Goal: Task Accomplishment & Management: Use online tool/utility

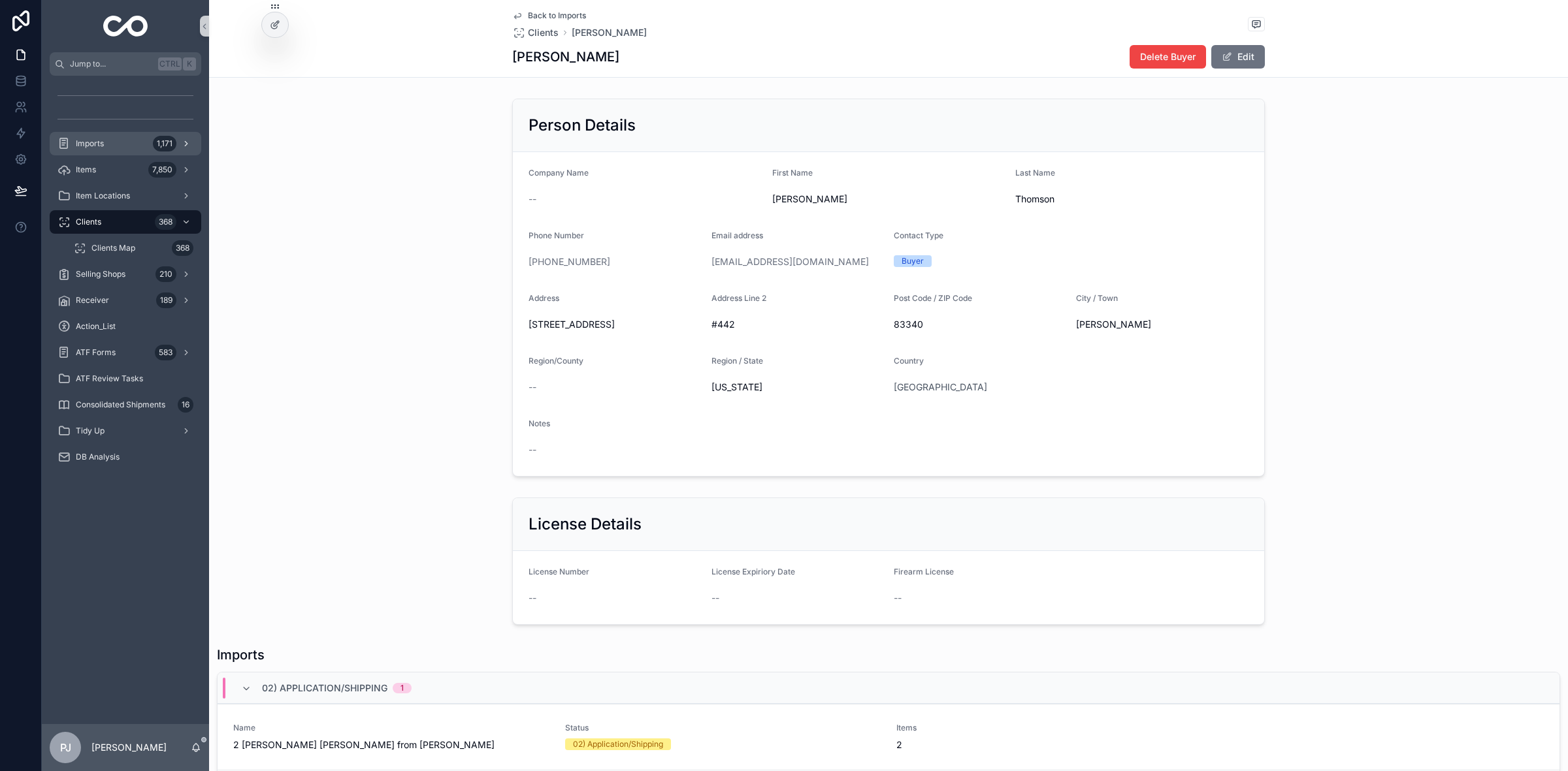
click at [66, 140] on icon "scrollable content" at bounding box center [63, 143] width 12 height 13
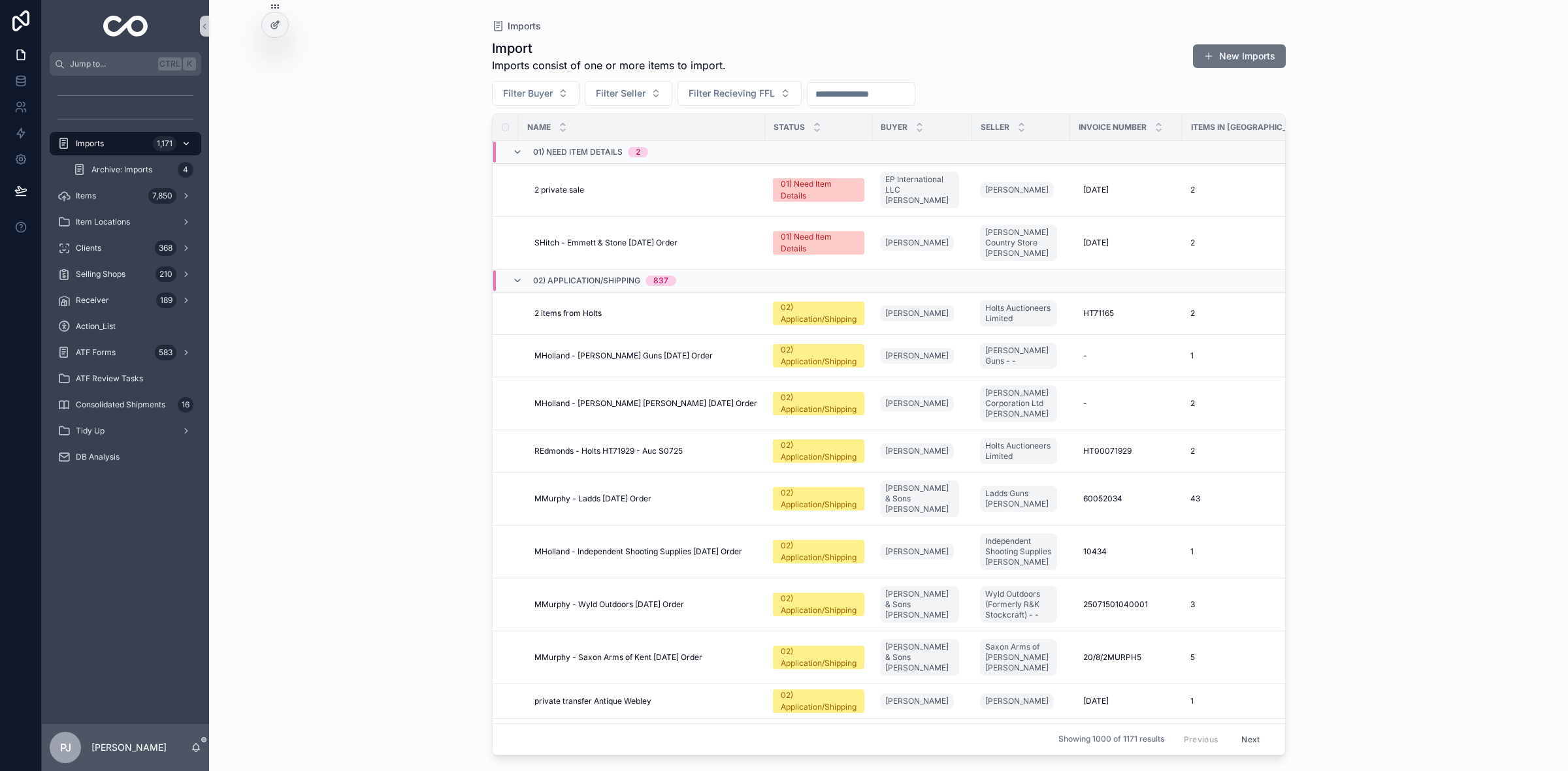
click at [109, 143] on div "Imports 1,171" at bounding box center [124, 143] width 136 height 21
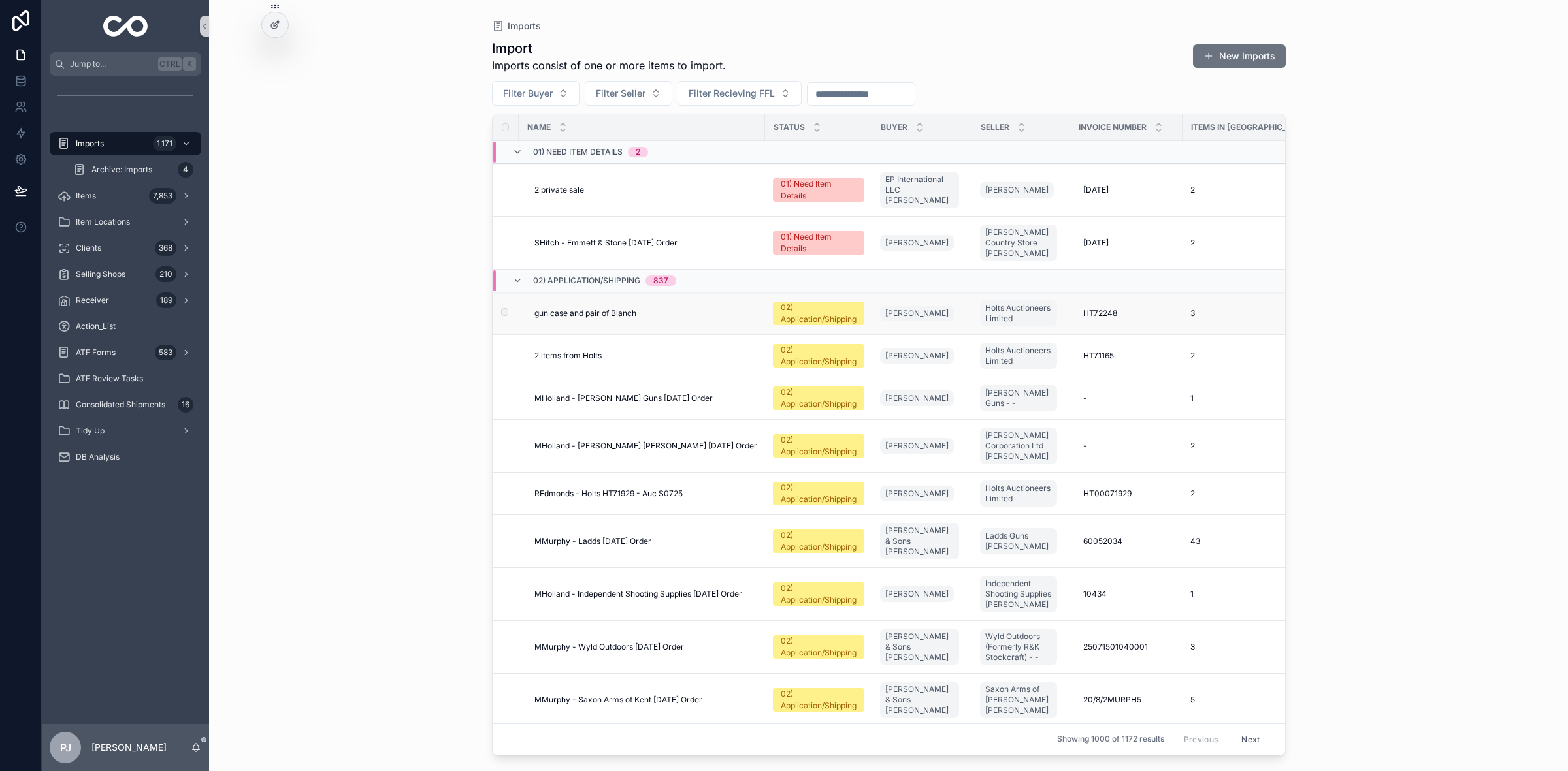
click at [630, 312] on span "gun case and pair of Blanch" at bounding box center [585, 314] width 102 height 10
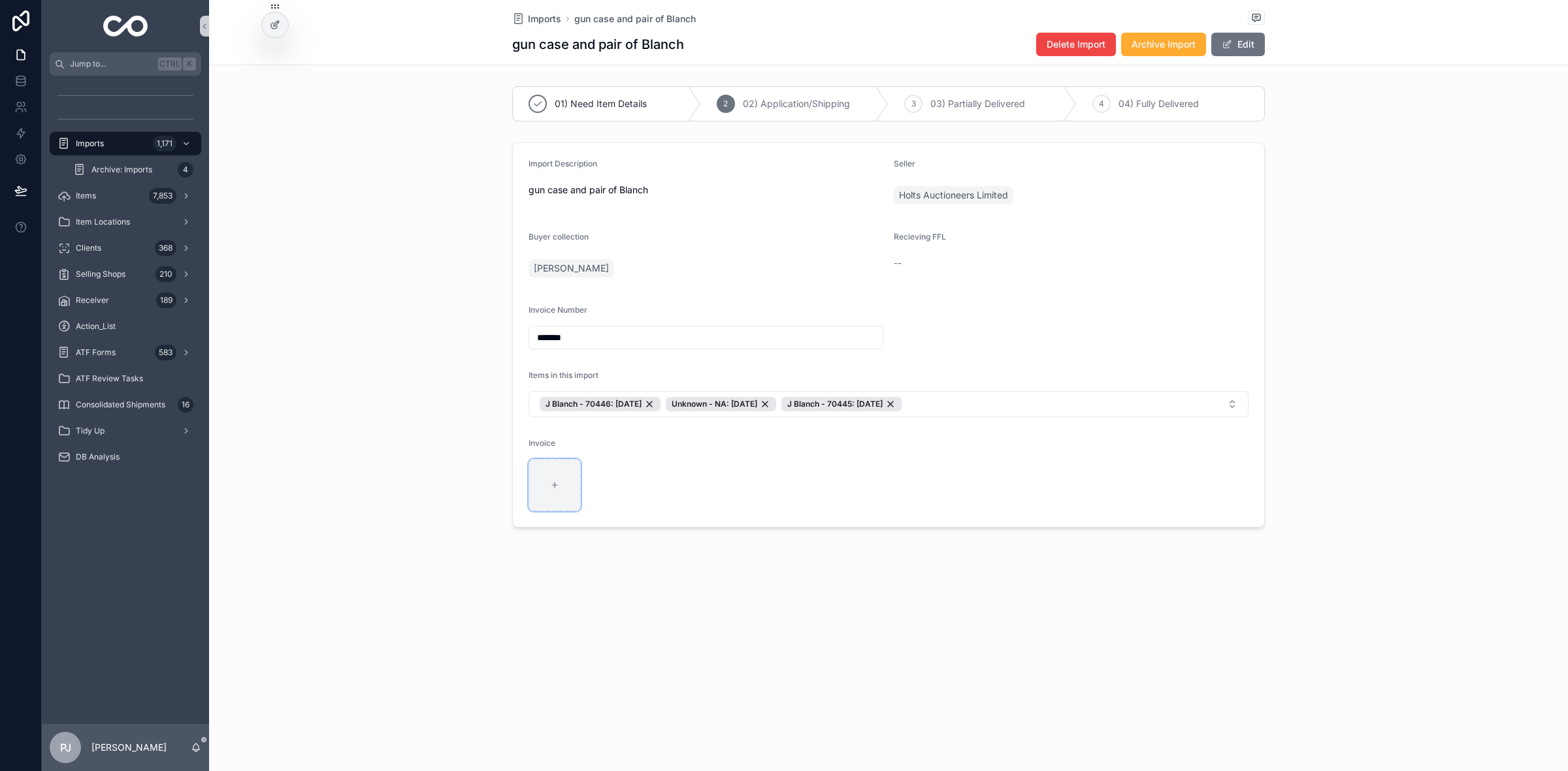
click at [533, 487] on div "scrollable content" at bounding box center [554, 485] width 52 height 52
type input "**********"
click at [1367, 294] on div "Import Description gun case and pair of Blanch Seller Holts Auctioneers Limited…" at bounding box center [889, 335] width 1359 height 396
click at [99, 143] on span "Imports" at bounding box center [90, 143] width 28 height 10
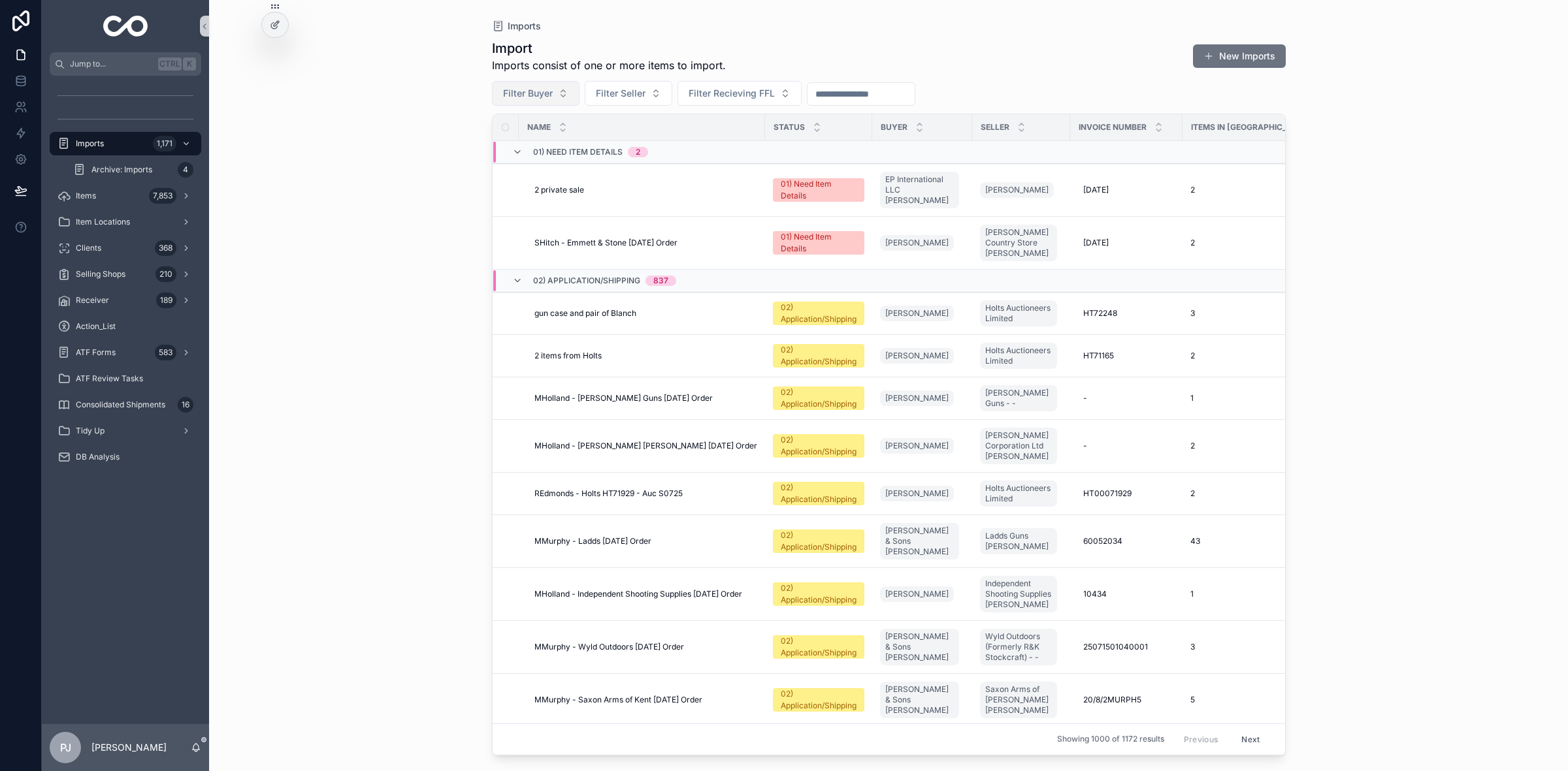
click at [532, 100] on button "Filter Buyer" at bounding box center [535, 93] width 87 height 25
type input "******"
click at [508, 141] on span "[PERSON_NAME]" at bounding box center [500, 146] width 75 height 13
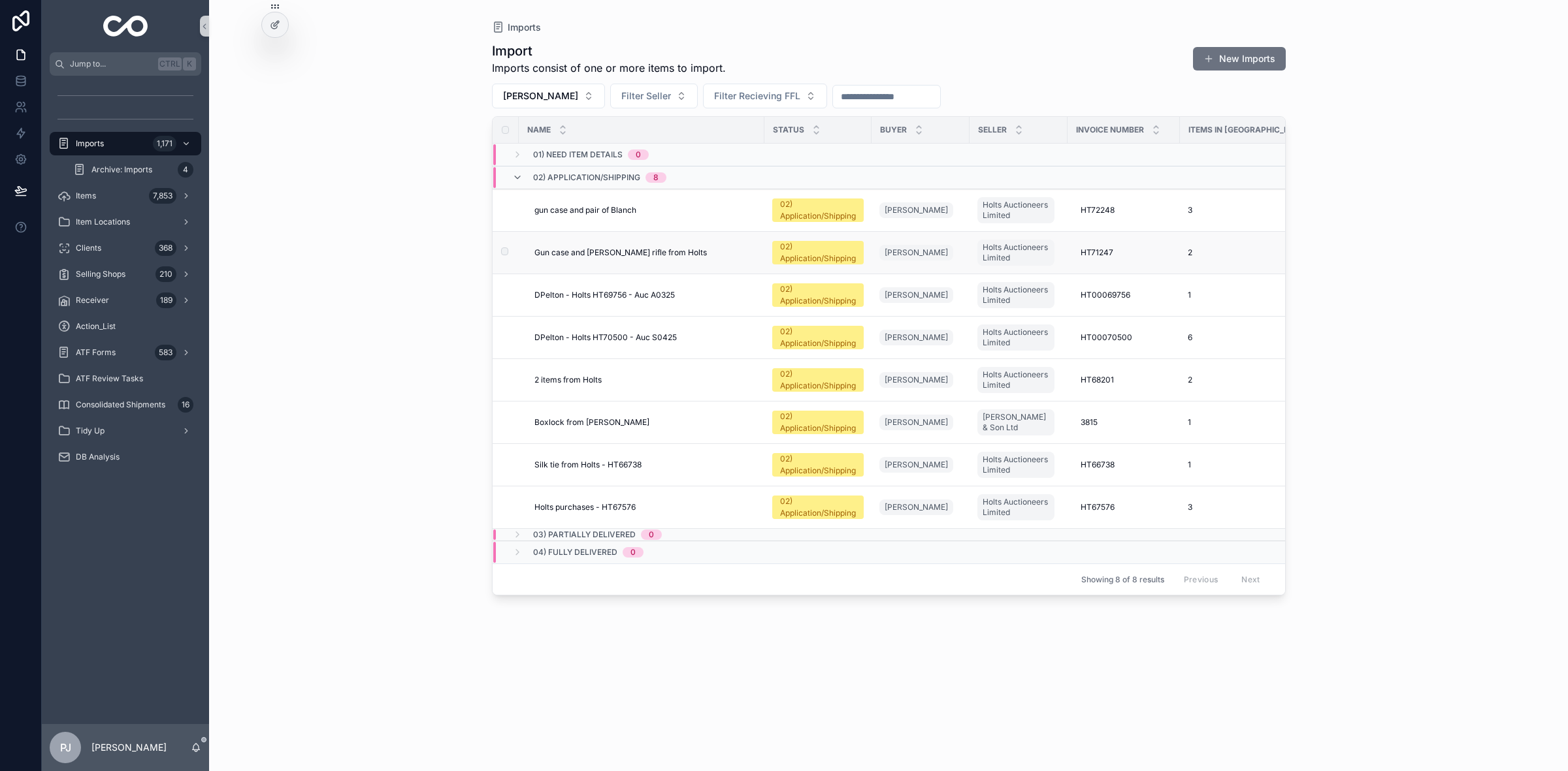
click at [628, 255] on span "Gun case and [PERSON_NAME] rifle from Holts" at bounding box center [620, 252] width 172 height 10
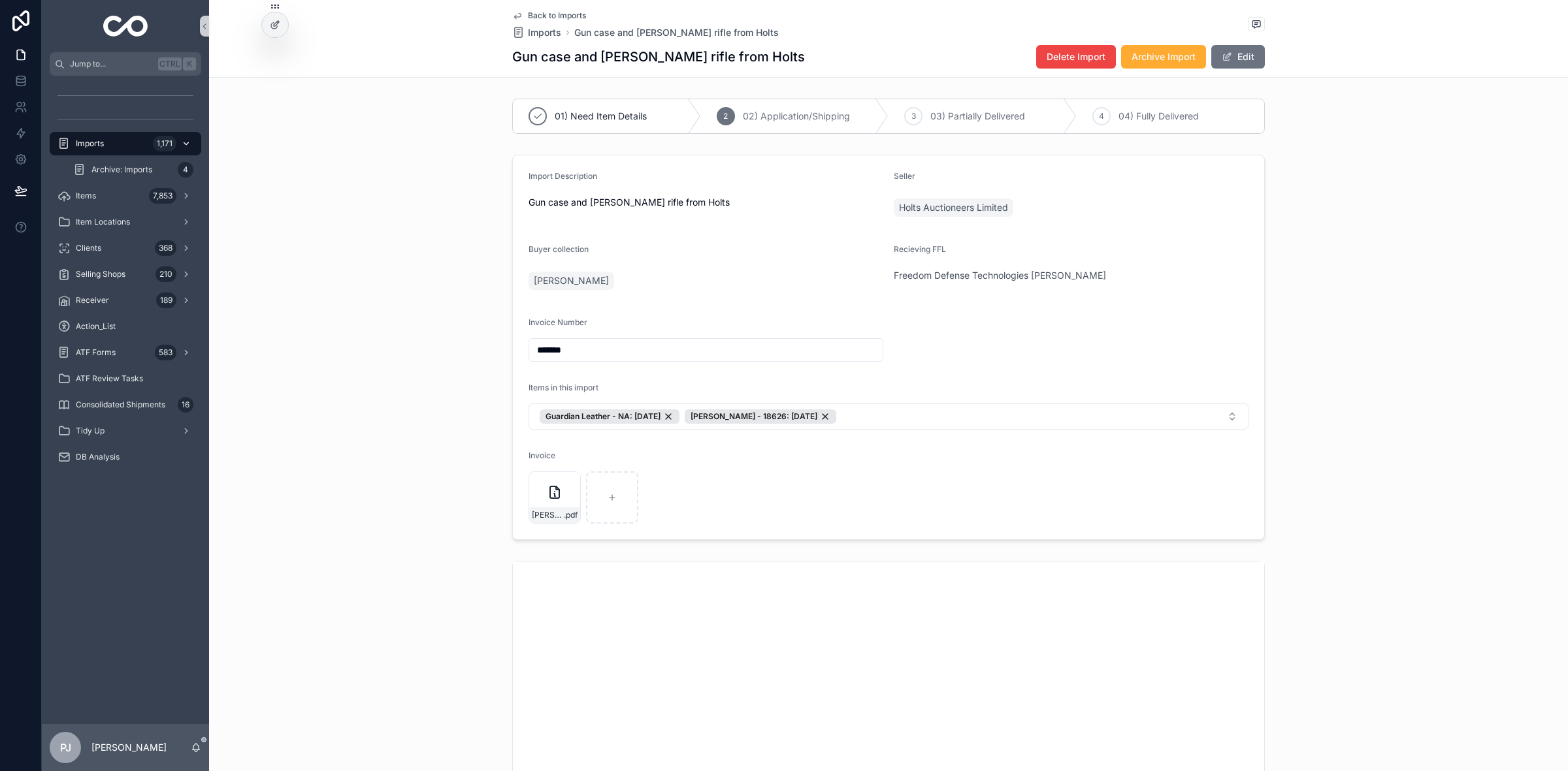
click at [103, 139] on span "Imports" at bounding box center [90, 143] width 28 height 10
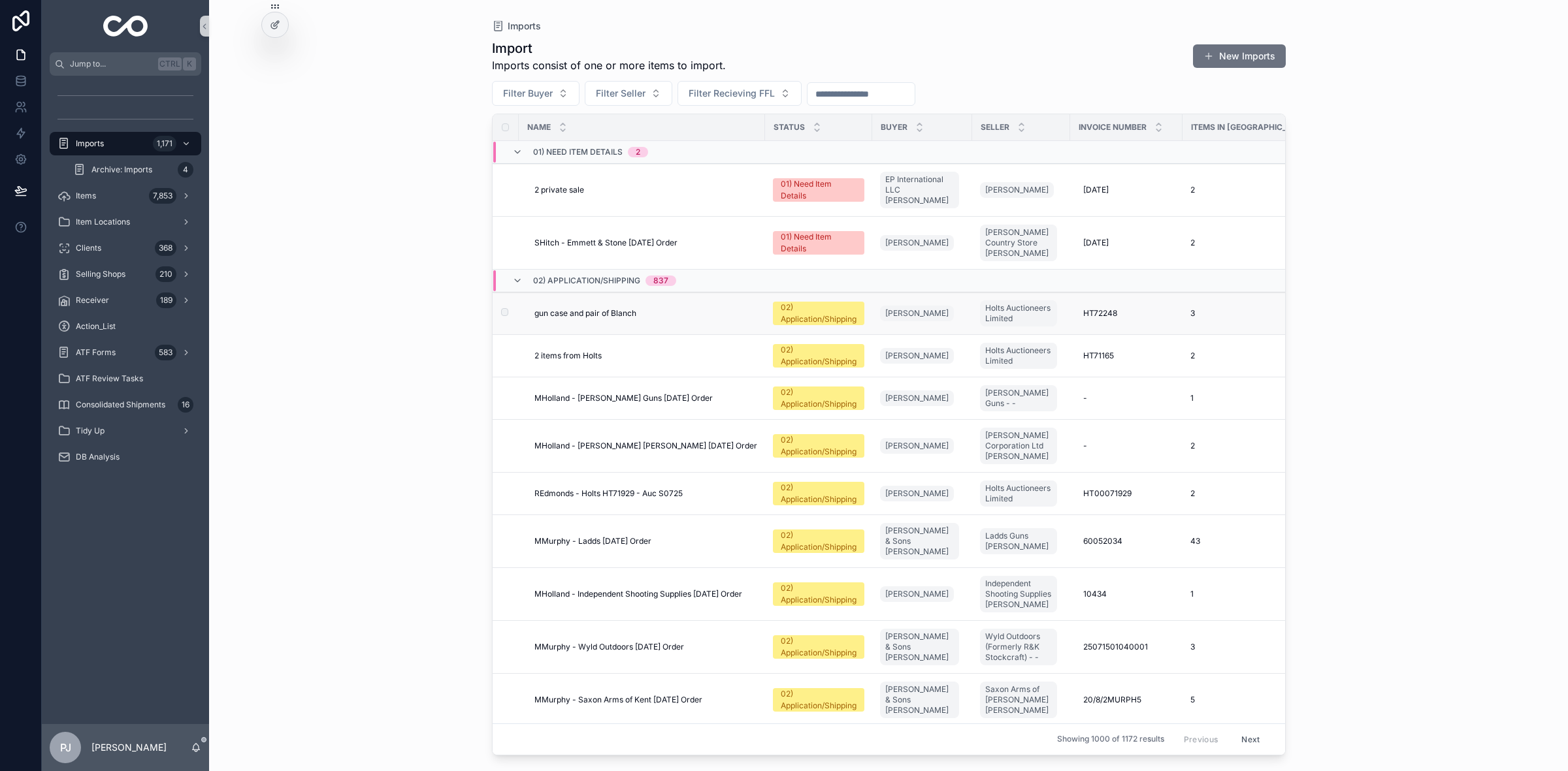
click at [833, 319] on div "02) Application/Shipping" at bounding box center [819, 313] width 76 height 23
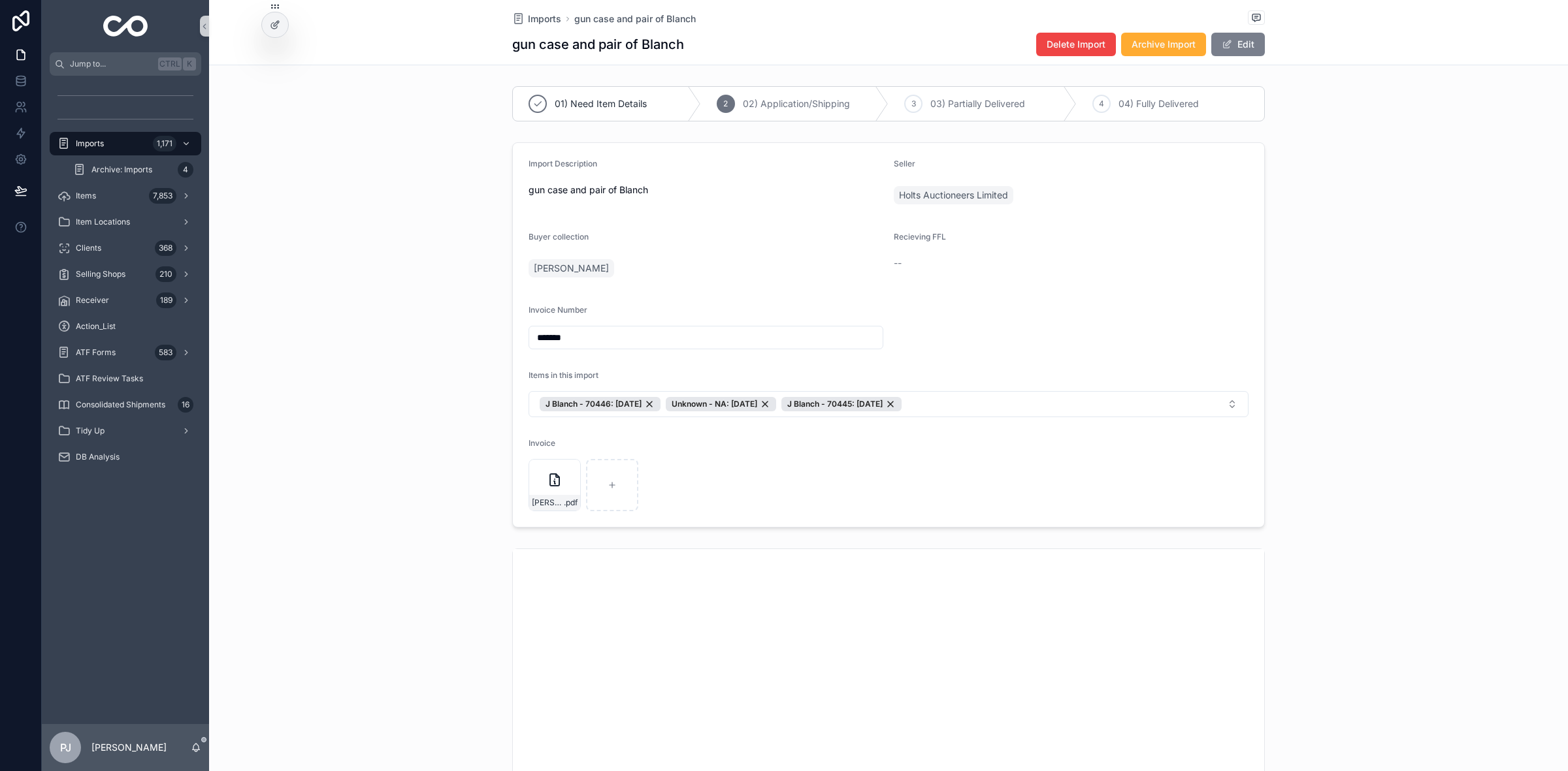
click at [1234, 53] on button "Edit" at bounding box center [1238, 44] width 54 height 23
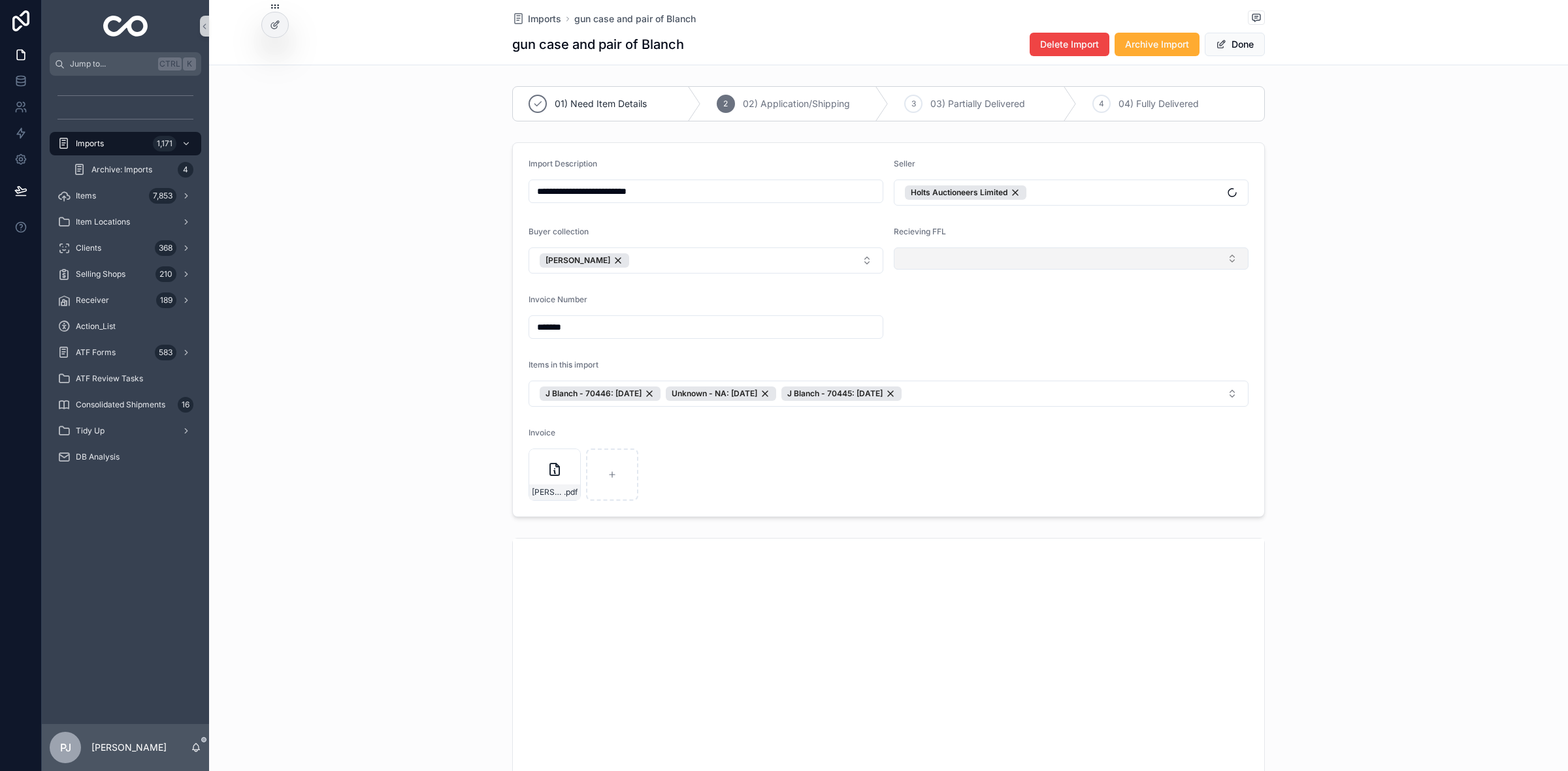
click at [952, 269] on button "Select Button" at bounding box center [1071, 258] width 354 height 22
type input "****"
click at [1060, 340] on span "Freedom Defense Technologies [PERSON_NAME]" at bounding box center [1003, 333] width 213 height 13
click at [1223, 47] on button "Done" at bounding box center [1234, 44] width 61 height 23
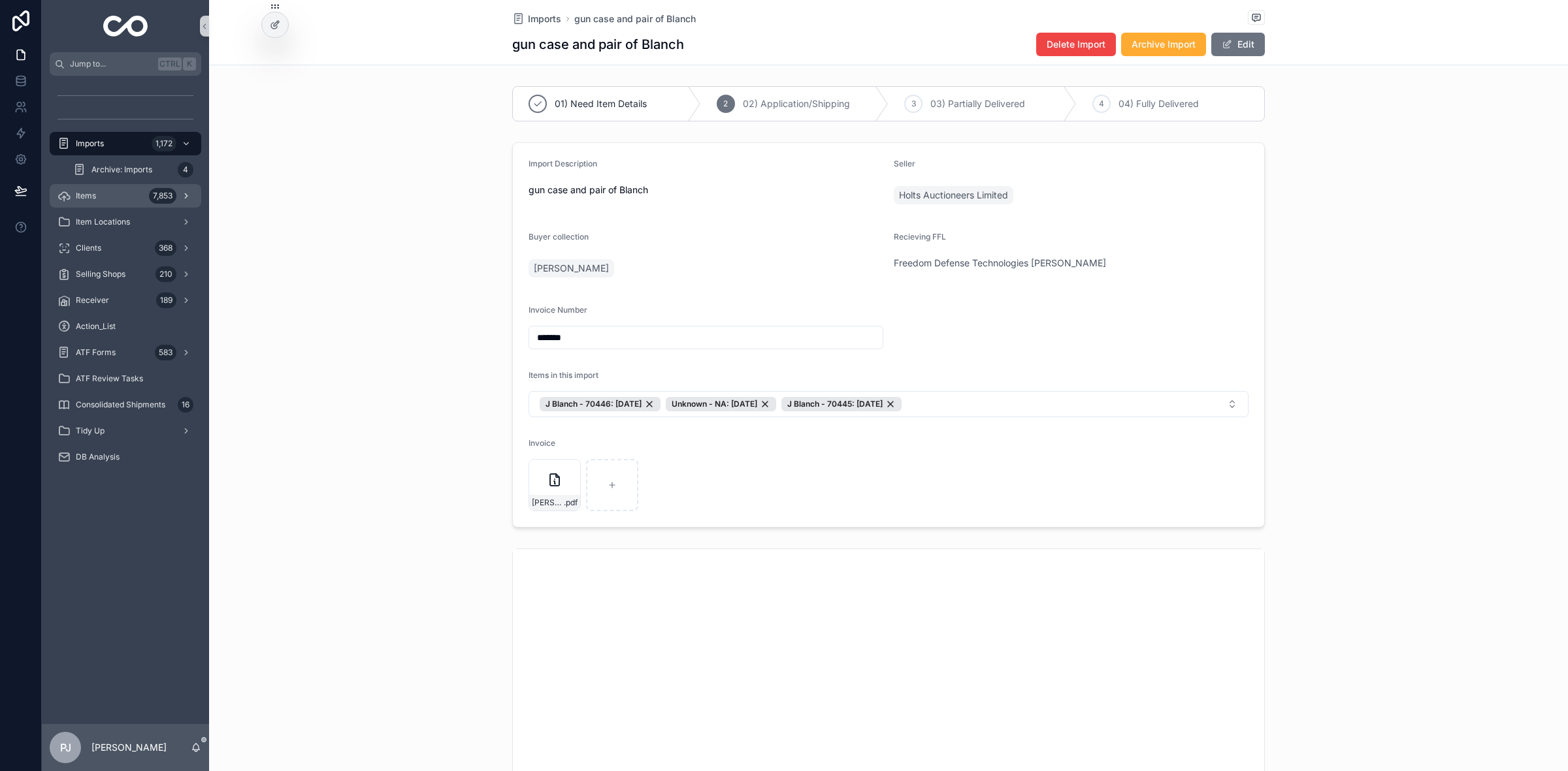
click at [96, 200] on div "Items 7,853" at bounding box center [124, 196] width 136 height 21
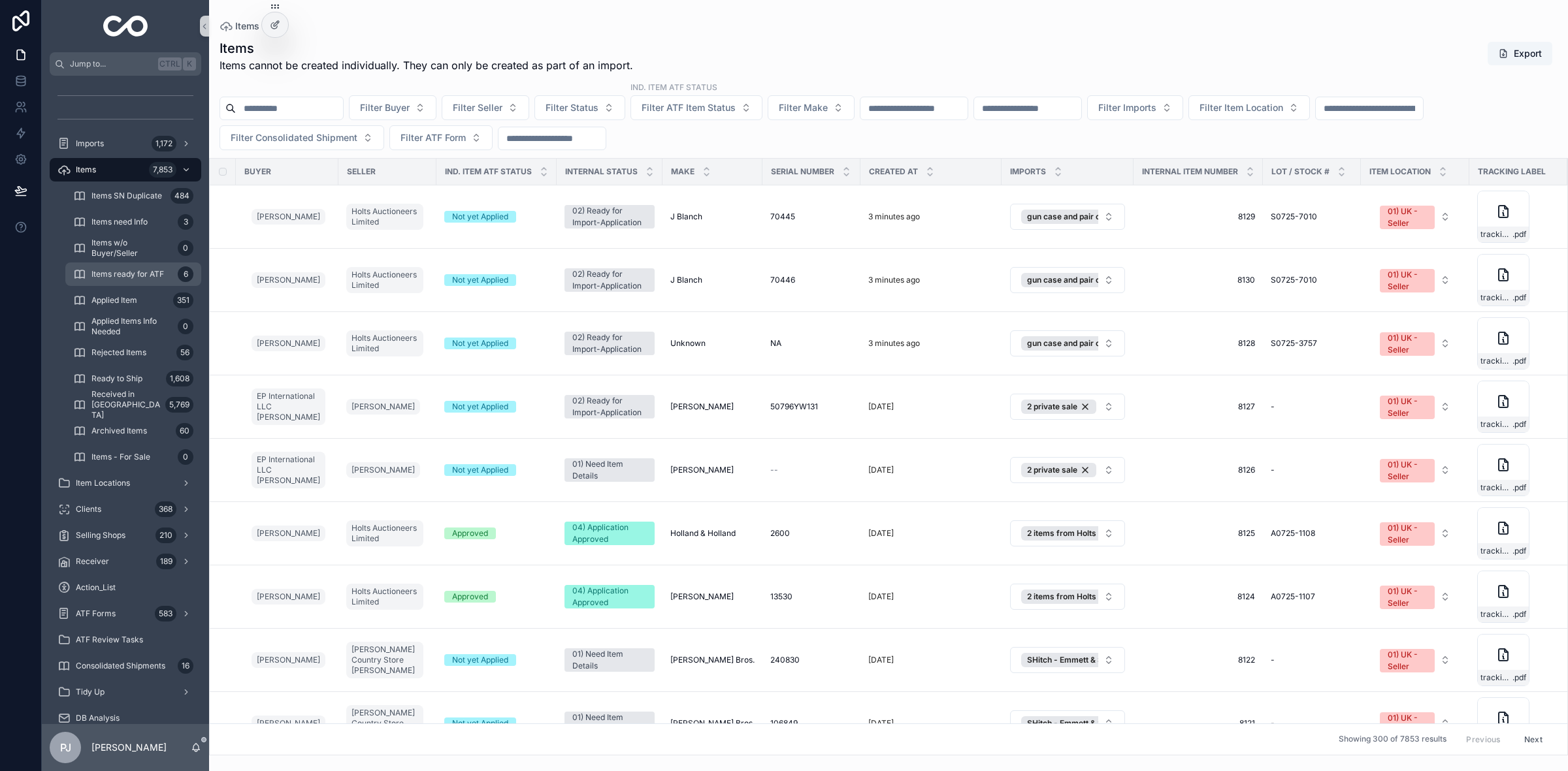
click at [128, 277] on span "Items ready for ATF" at bounding box center [128, 274] width 73 height 10
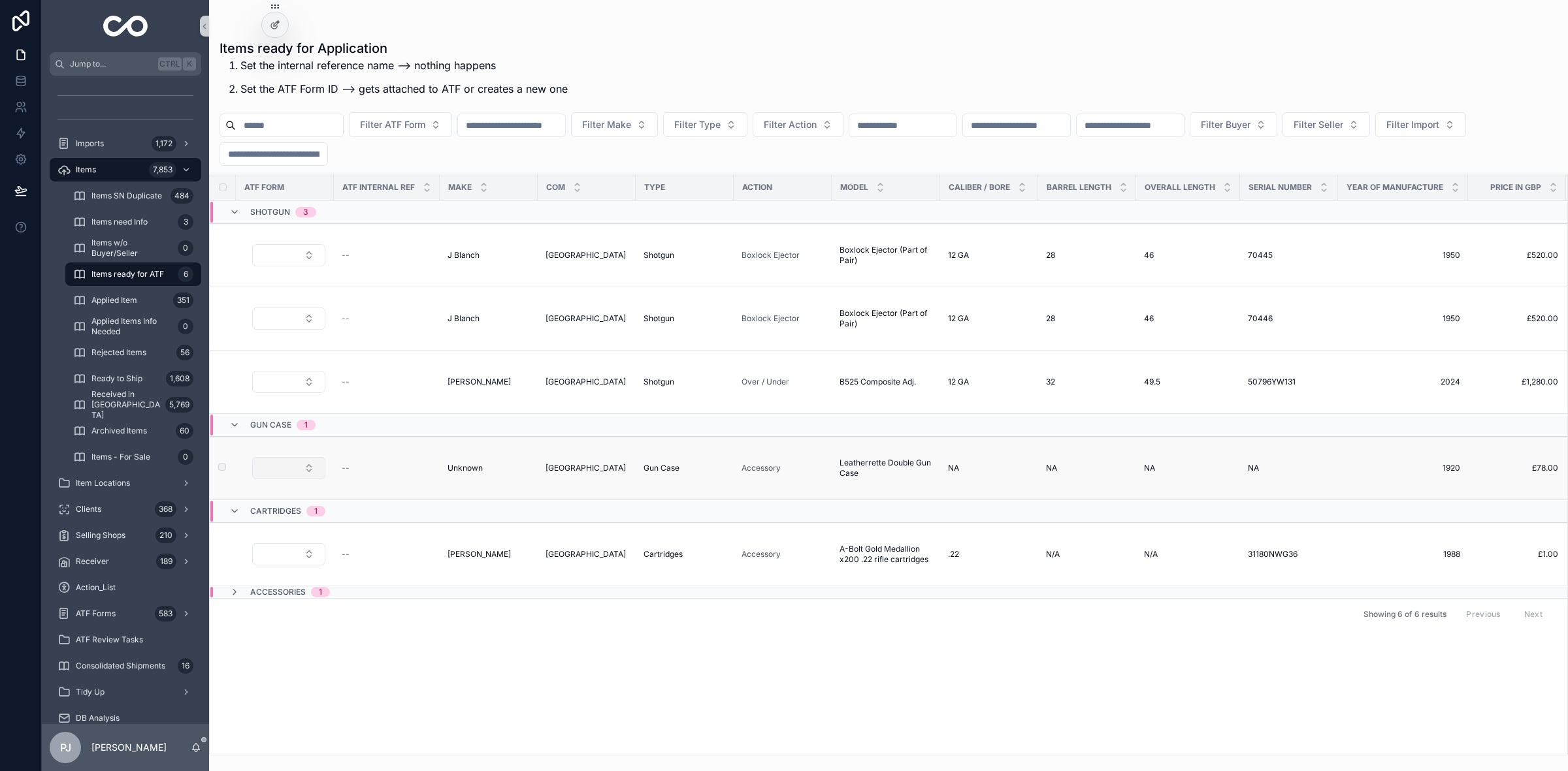
click at [314, 478] on button "Select Button" at bounding box center [289, 468] width 73 height 22
type input "*********"
click at [296, 533] on span "Consol 24 - Antiques & Items Not Requiring Licence" at bounding box center [281, 530] width 131 height 26
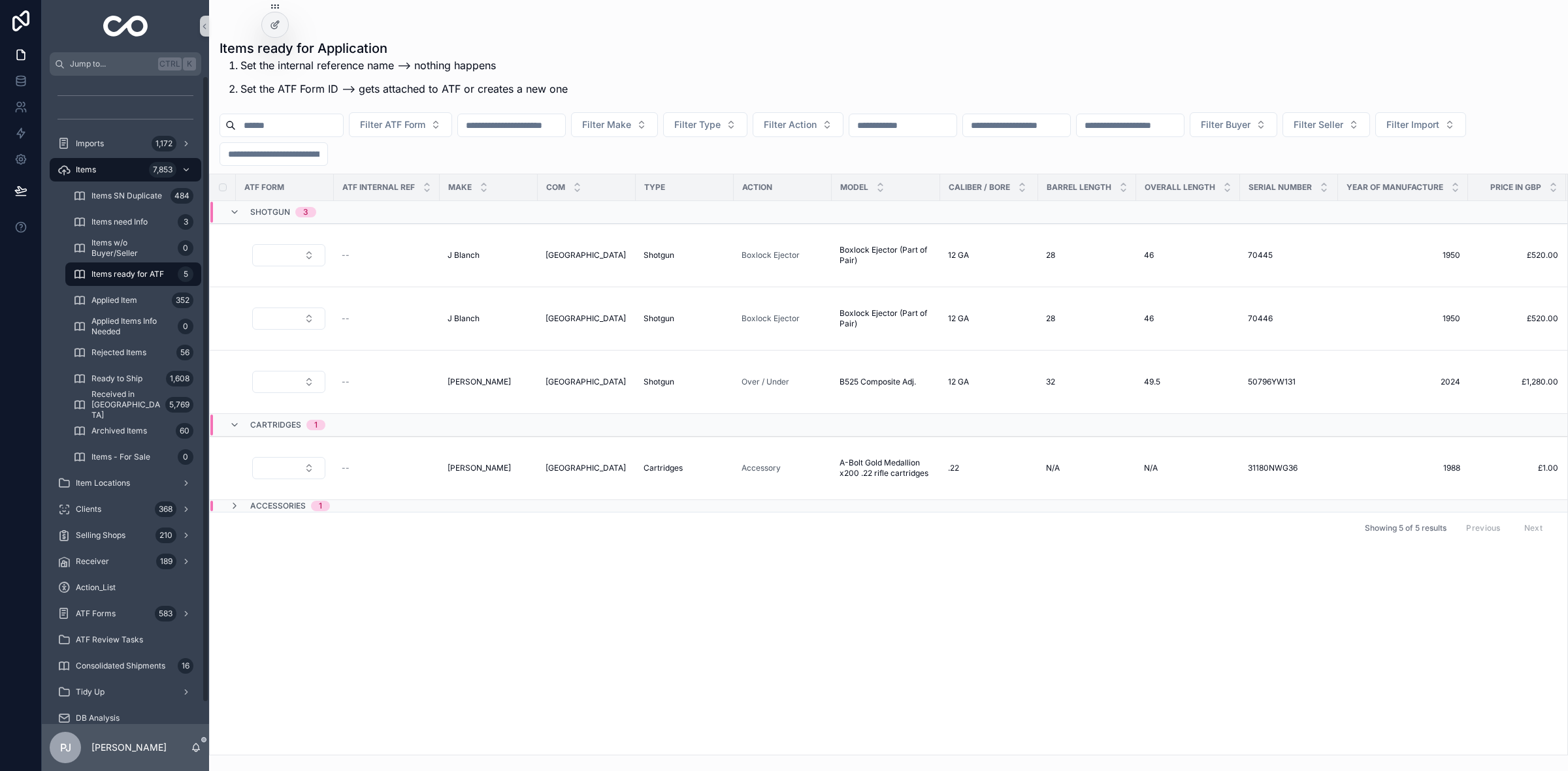
drag, startPoint x: 99, startPoint y: 160, endPoint x: 172, endPoint y: 3, distance: 173.1
click at [99, 160] on div "Items 7,853" at bounding box center [124, 169] width 136 height 21
